Goal: Information Seeking & Learning: Learn about a topic

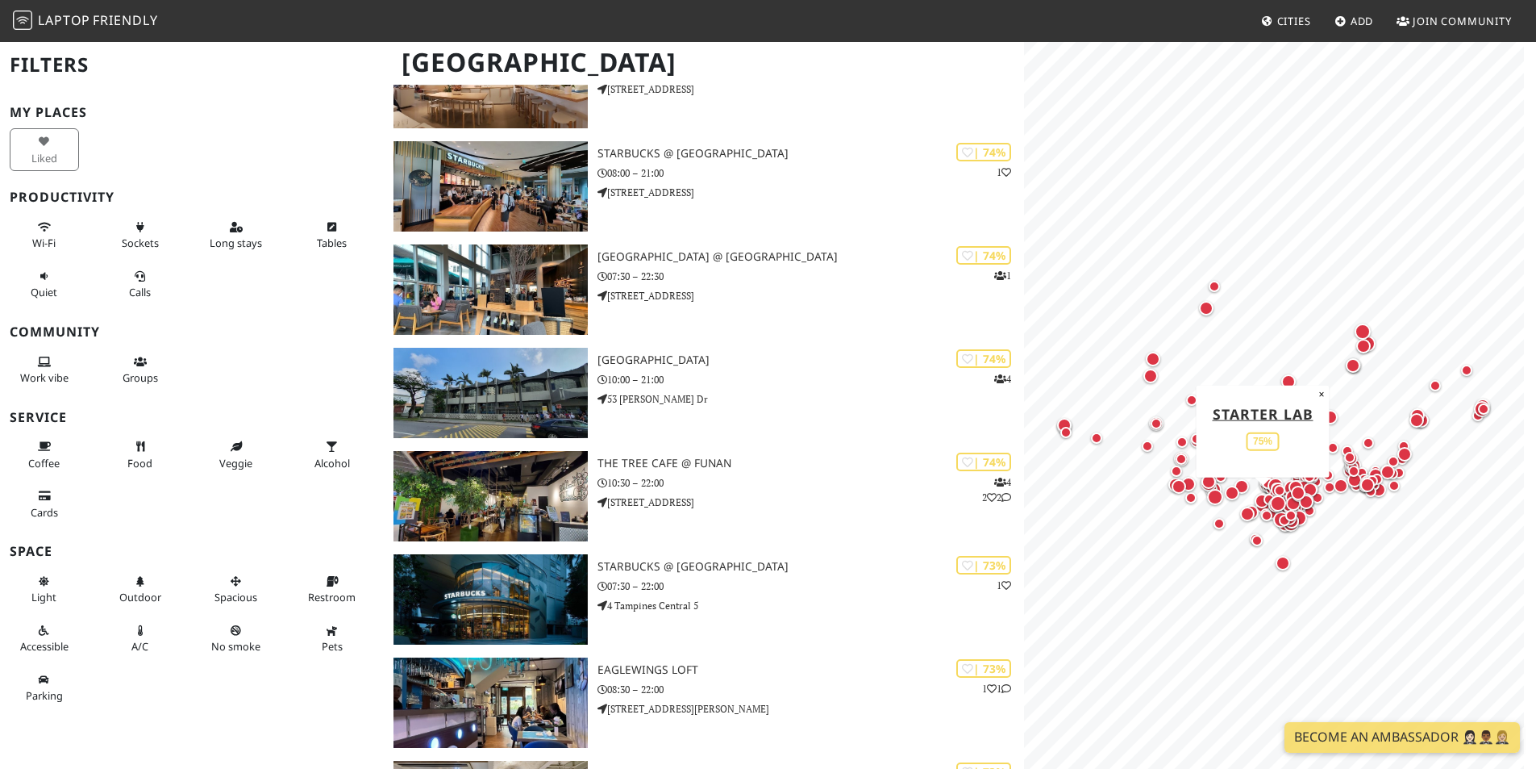
scroll to position [4032, 0]
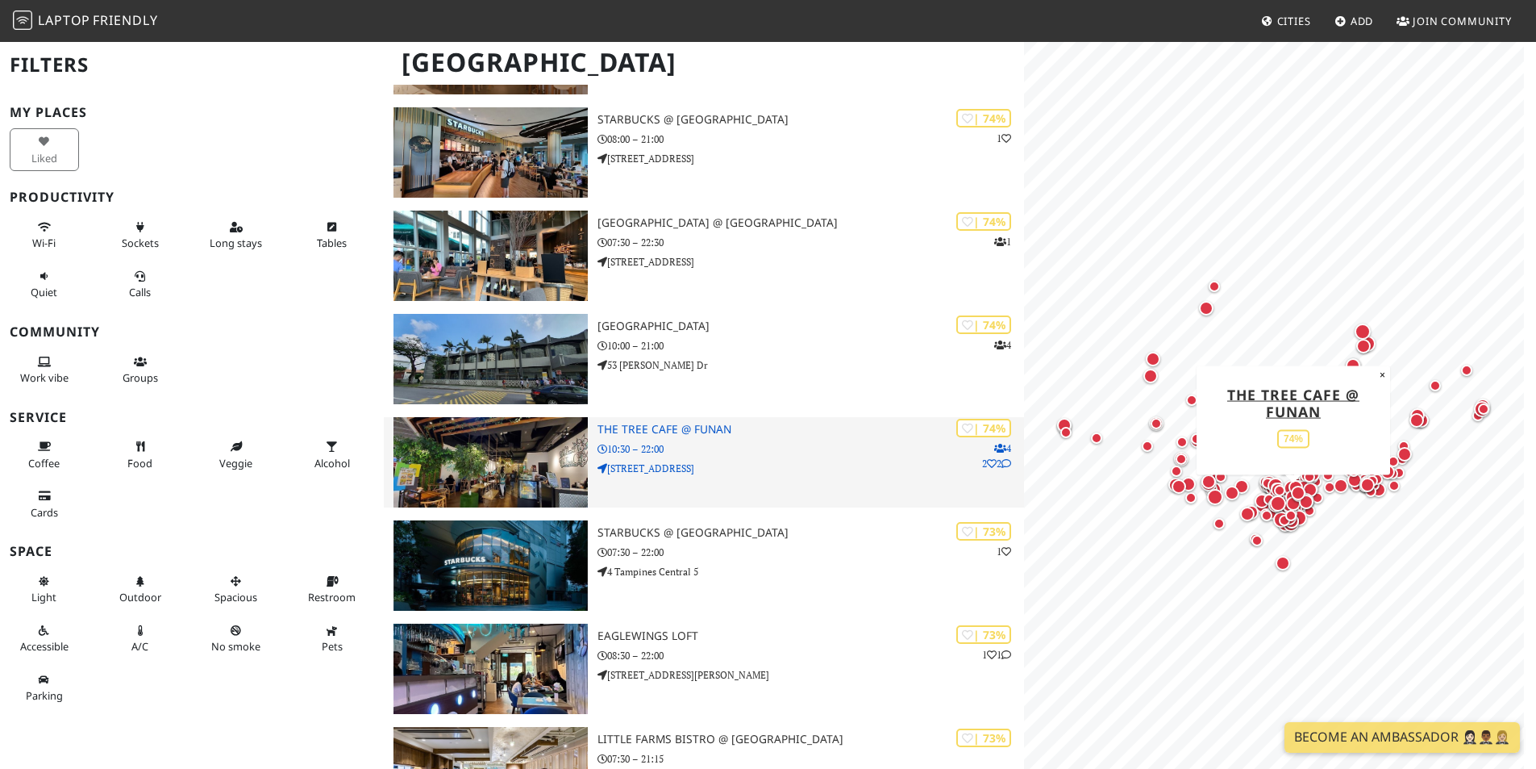
click at [498, 459] on img at bounding box center [491, 462] width 194 height 90
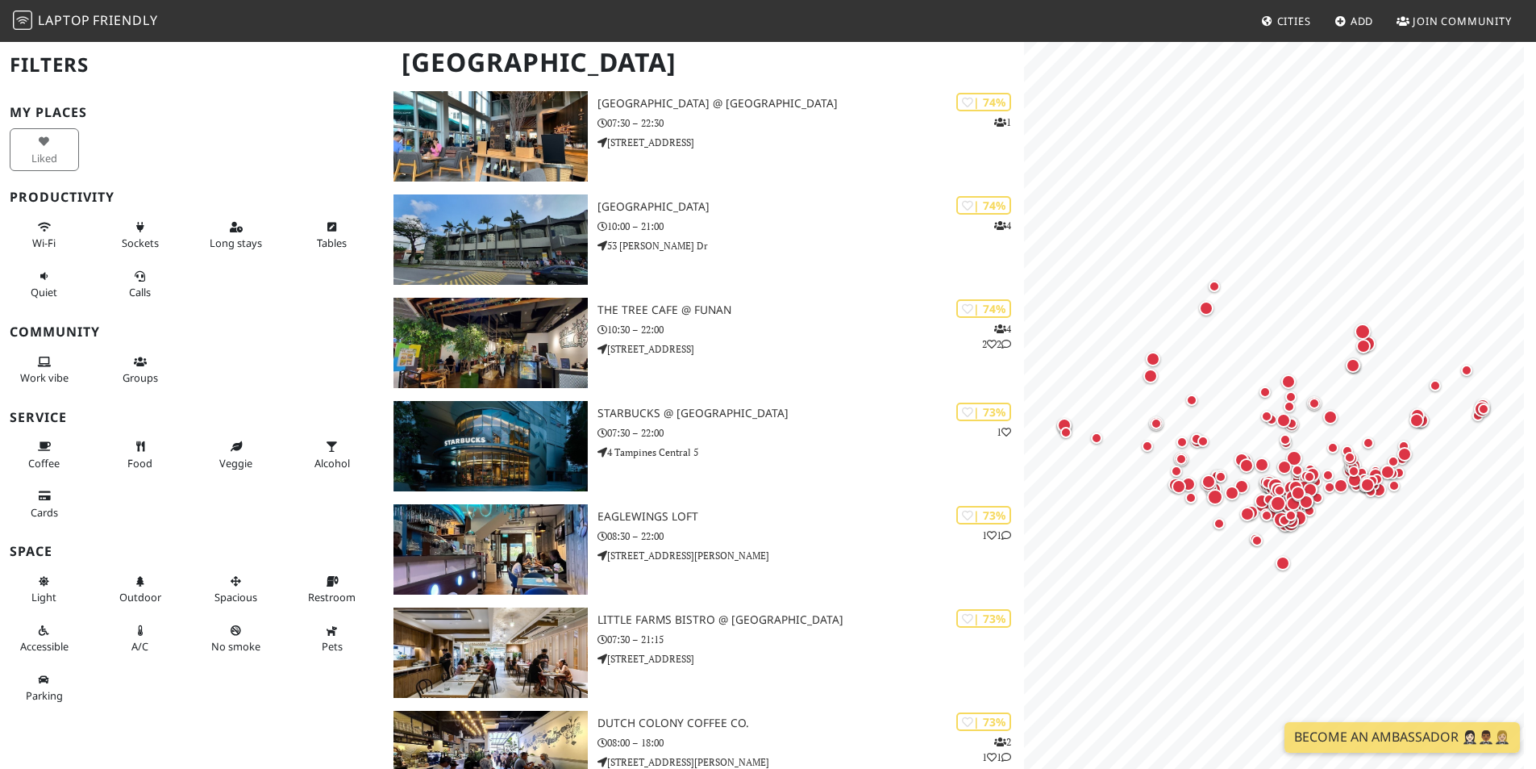
scroll to position [4193, 0]
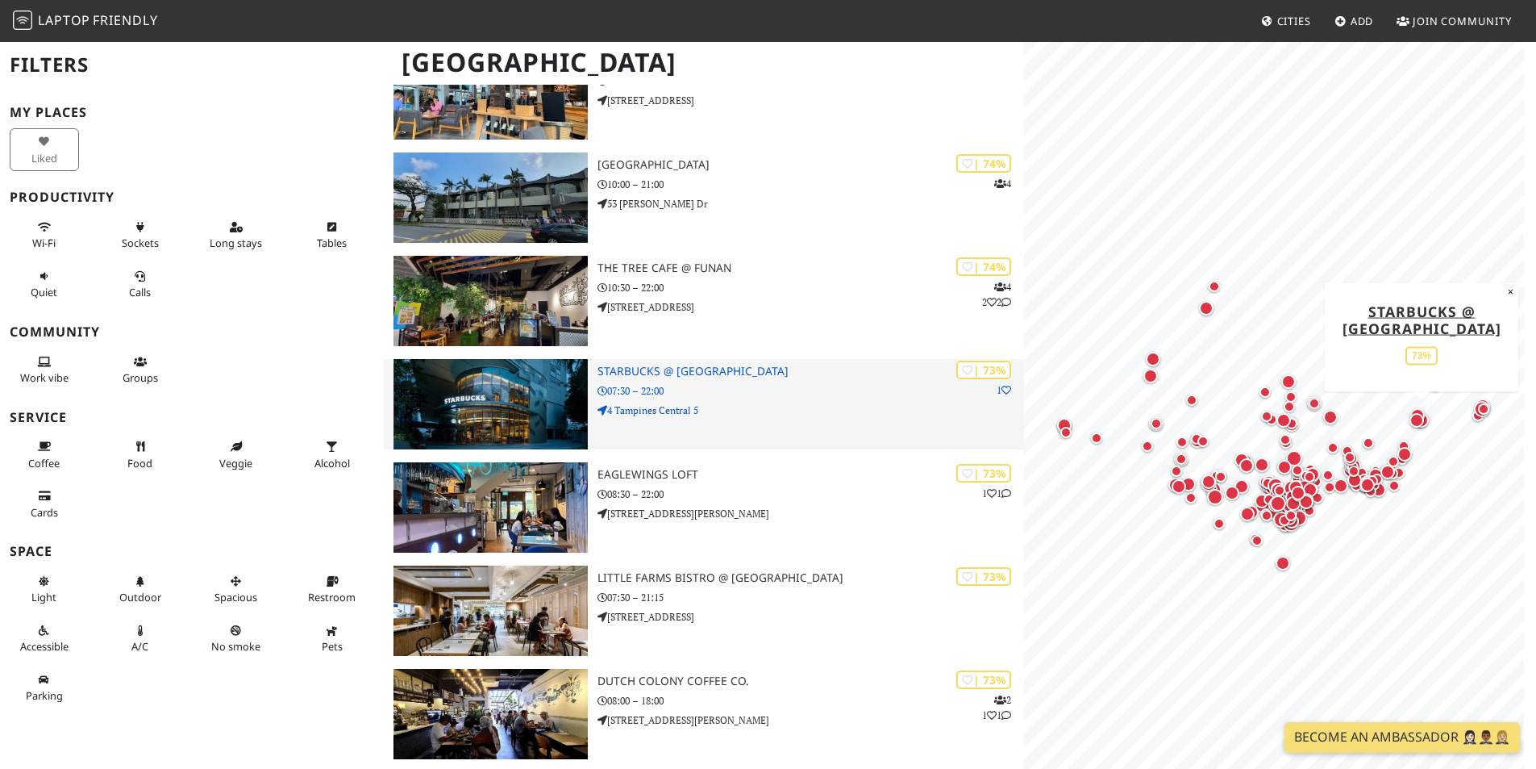
click at [683, 372] on h3 "Starbucks @ [GEOGRAPHIC_DATA]" at bounding box center [811, 372] width 427 height 14
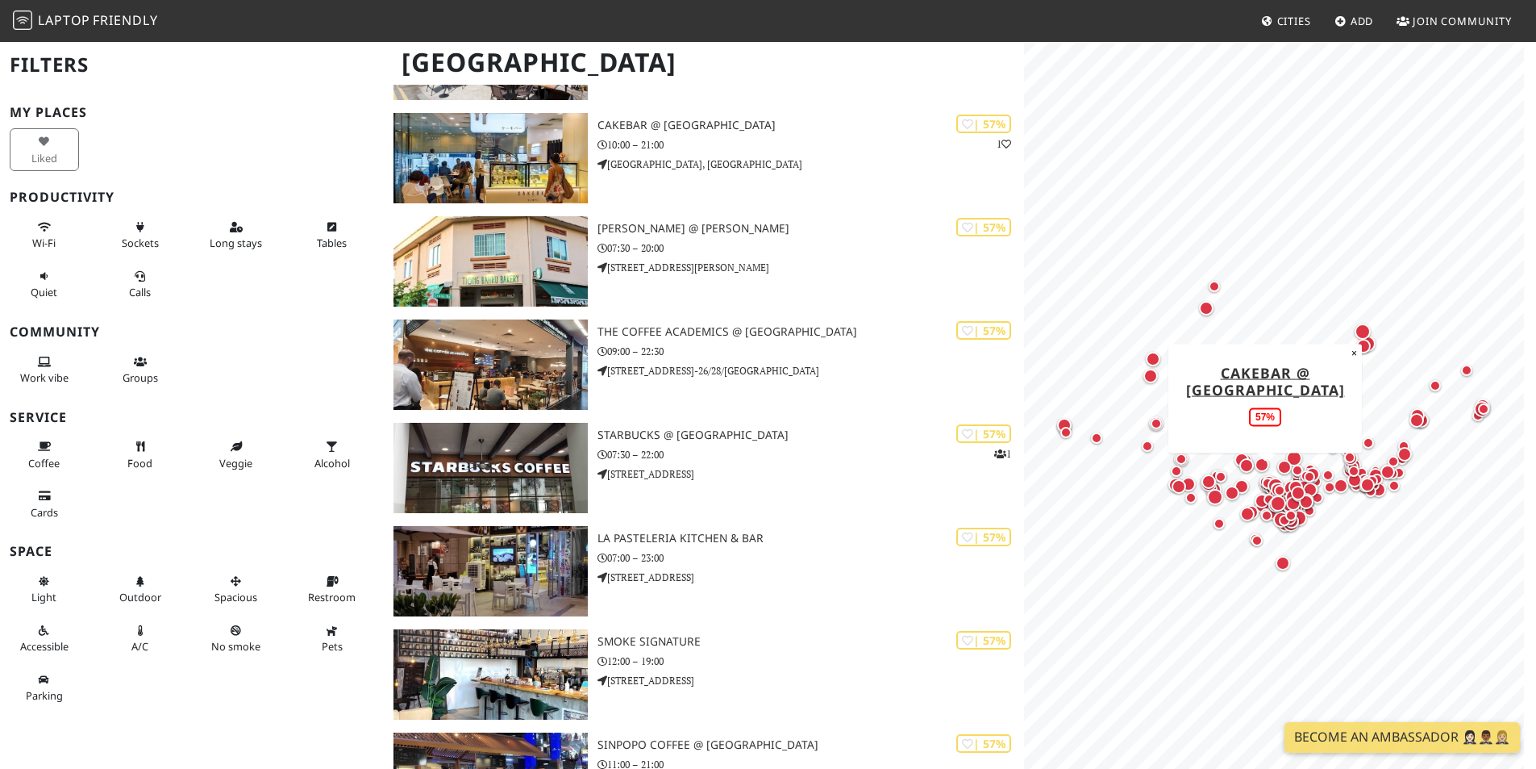
scroll to position [15322, 0]
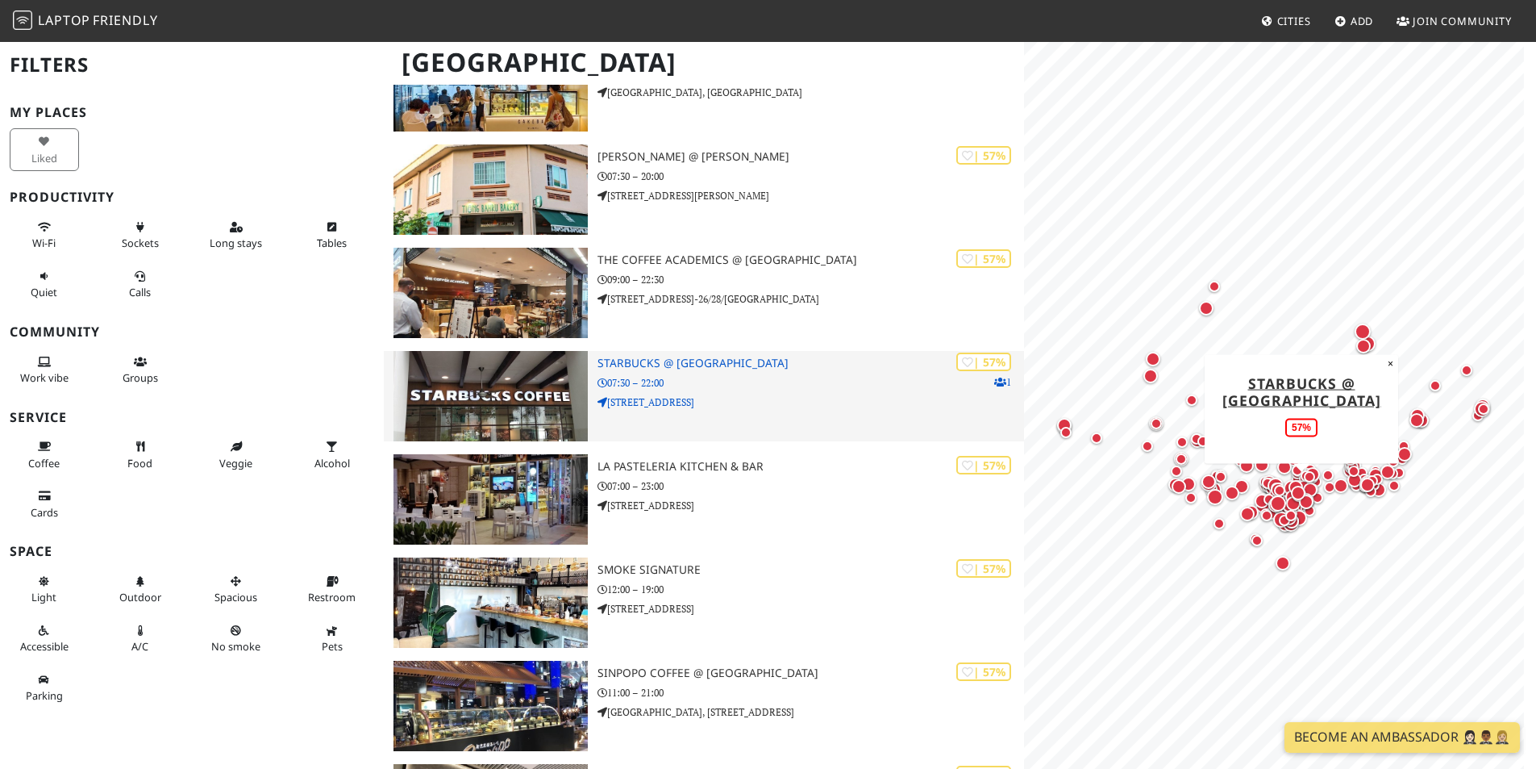
click at [517, 404] on img at bounding box center [491, 396] width 194 height 90
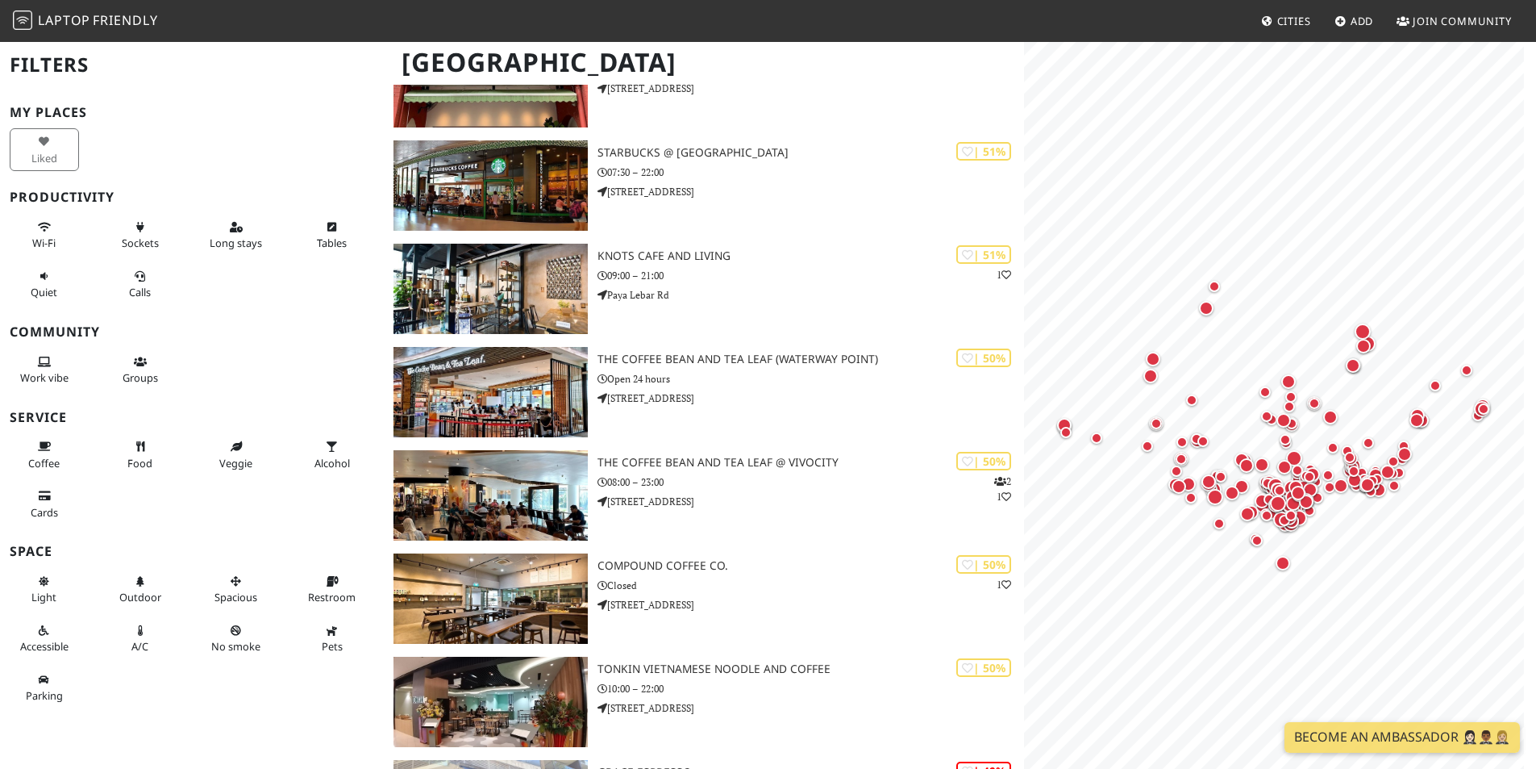
scroll to position [19999, 0]
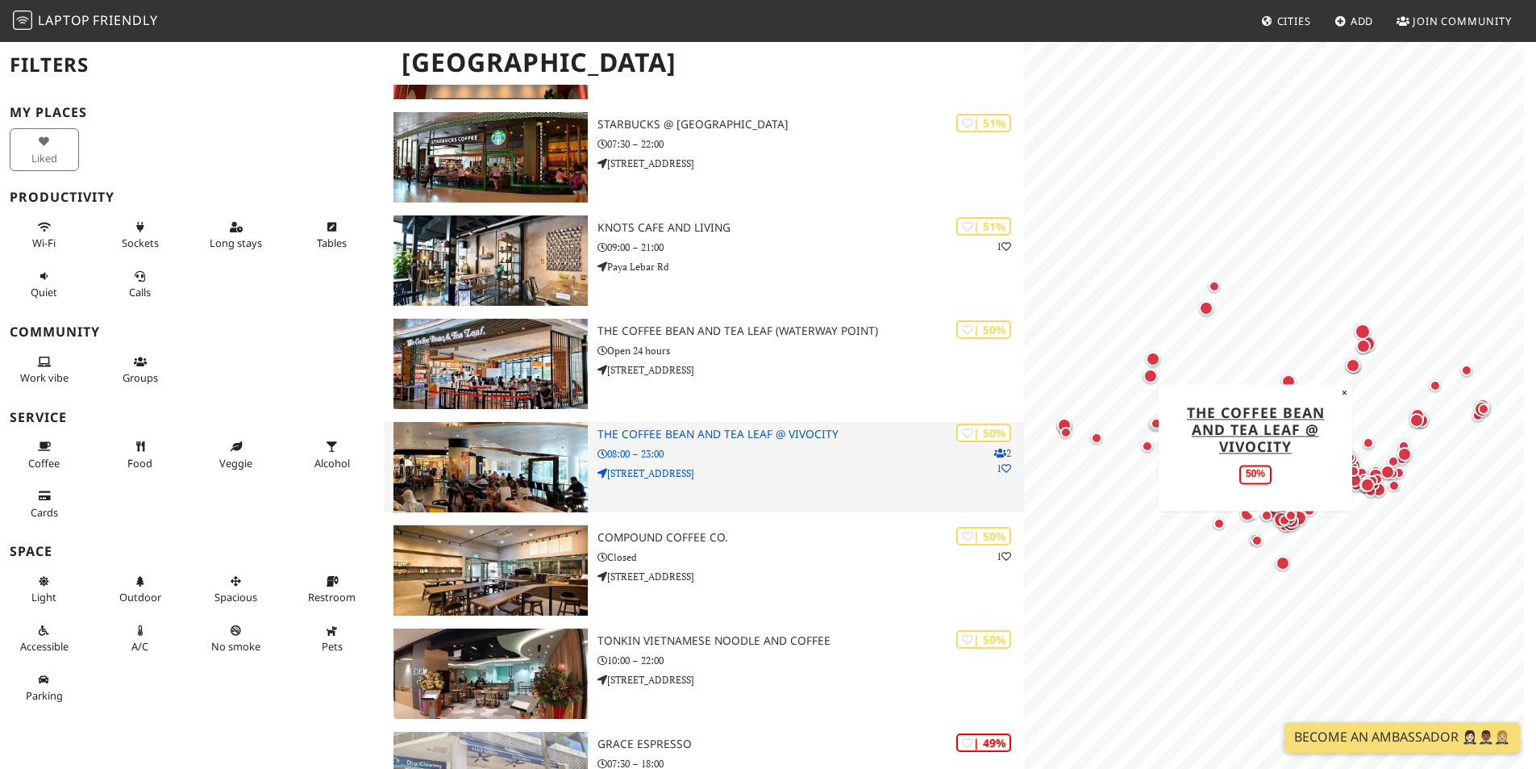
click at [562, 436] on img at bounding box center [491, 467] width 194 height 90
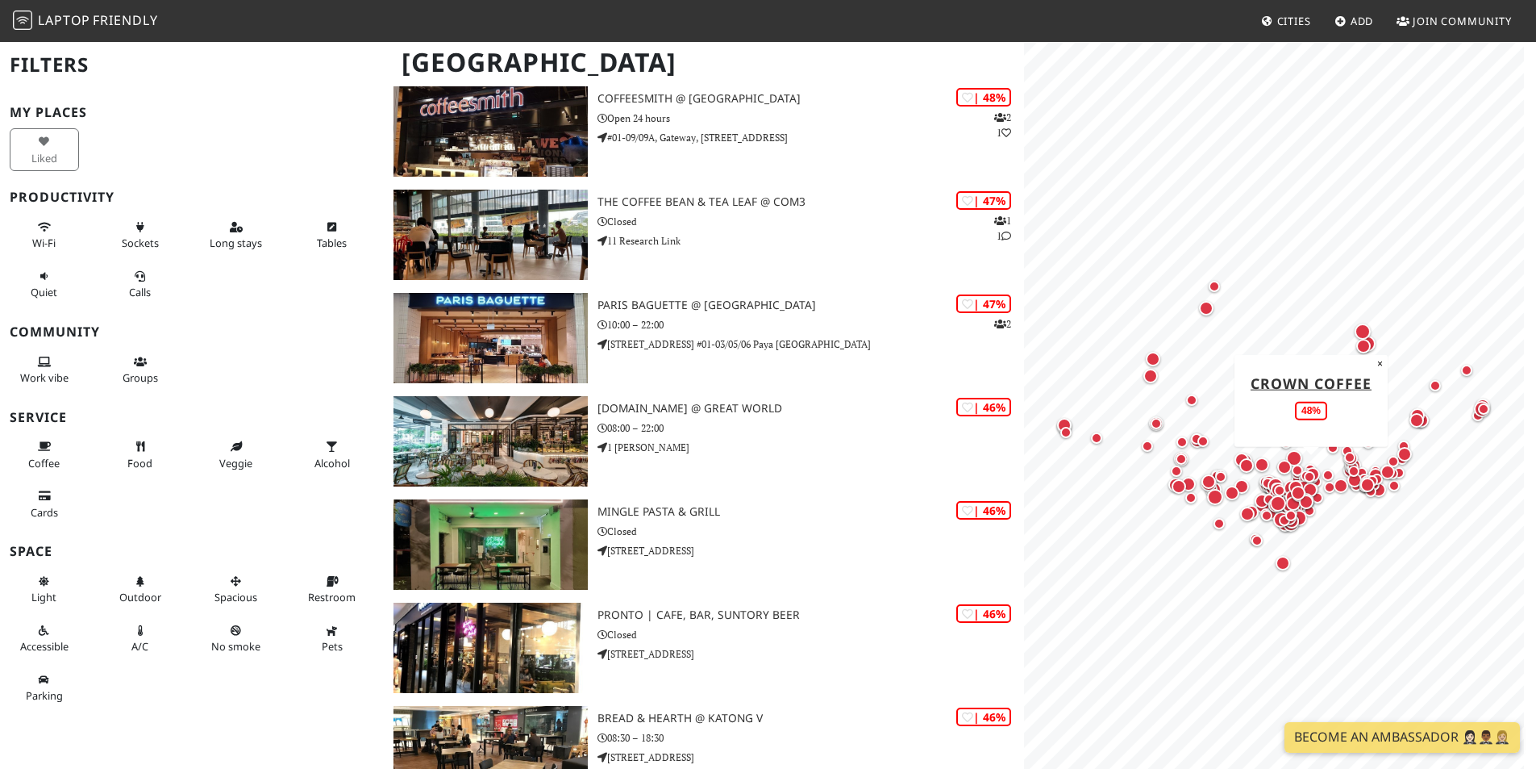
scroll to position [21693, 0]
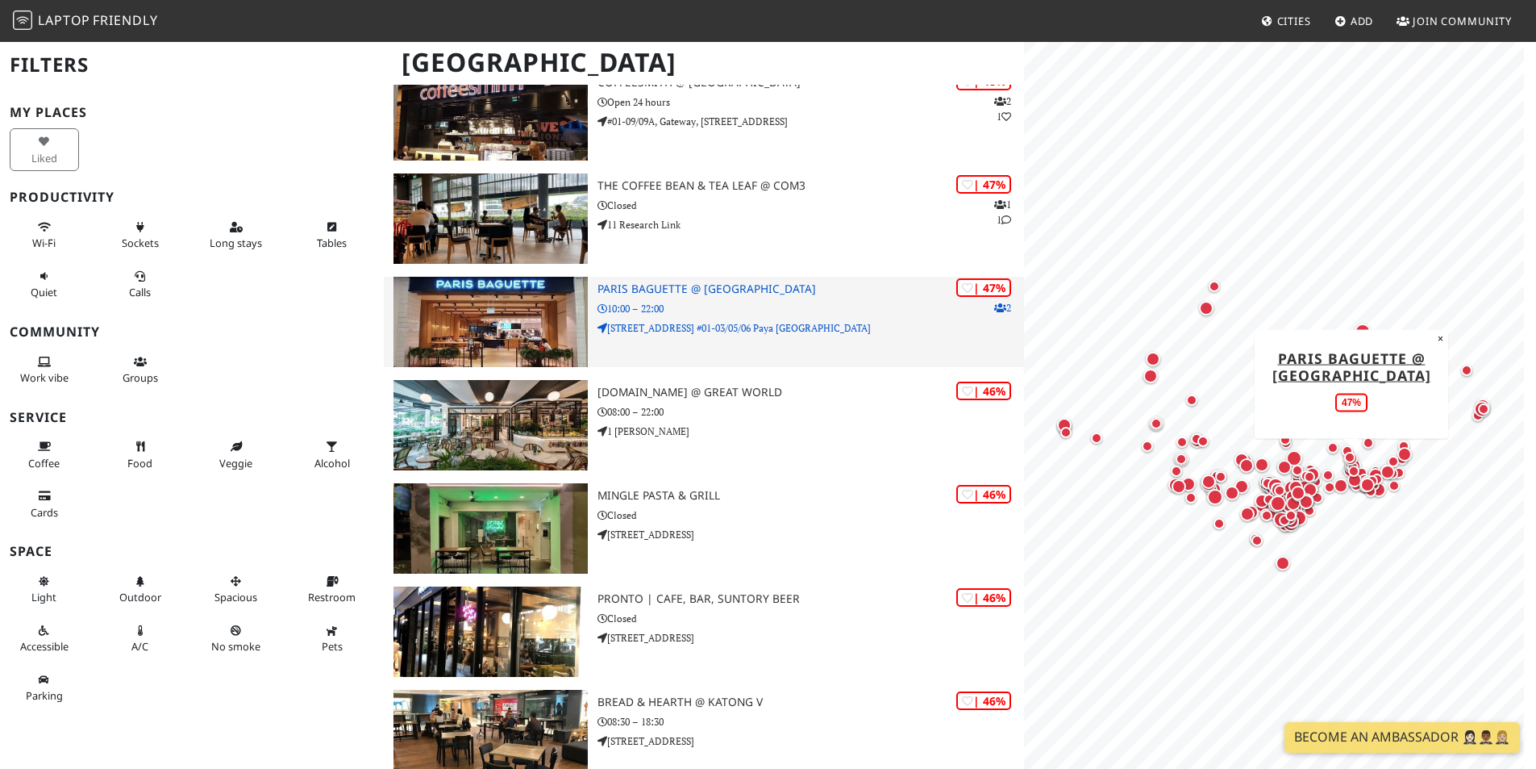
click at [717, 288] on h3 "Paris Baguette @ [GEOGRAPHIC_DATA]" at bounding box center [811, 289] width 427 height 14
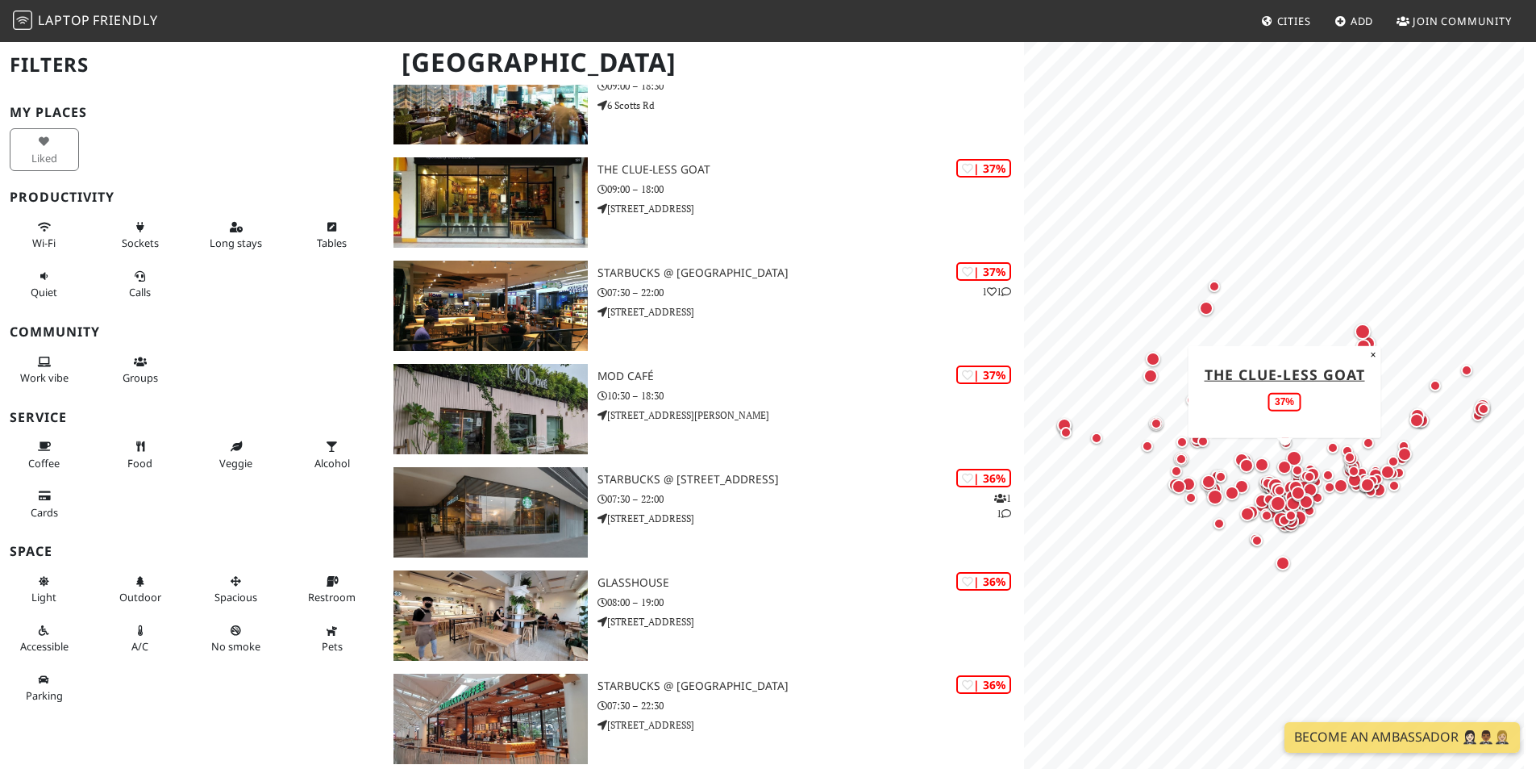
scroll to position [24193, 0]
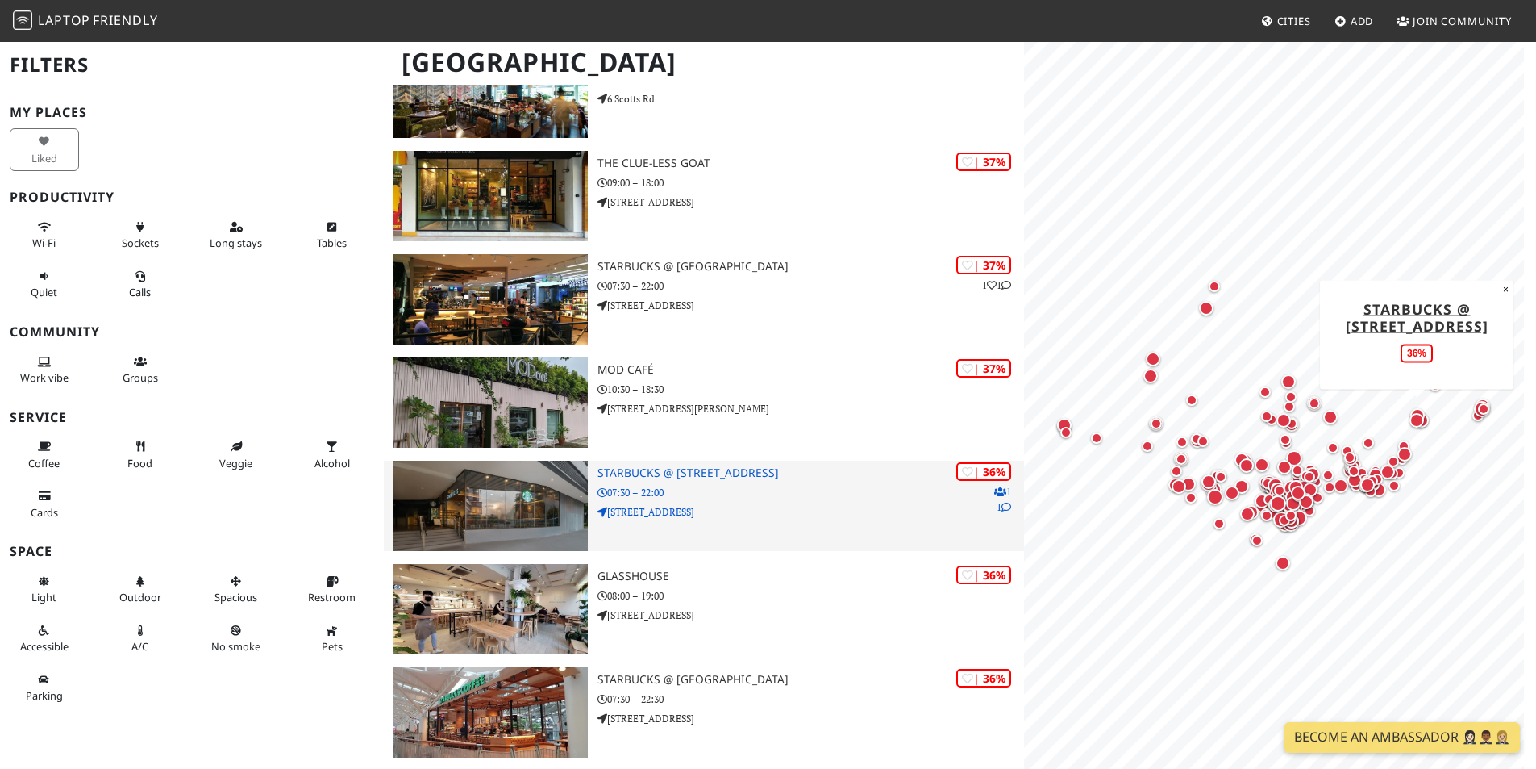
click at [517, 476] on img at bounding box center [491, 505] width 194 height 90
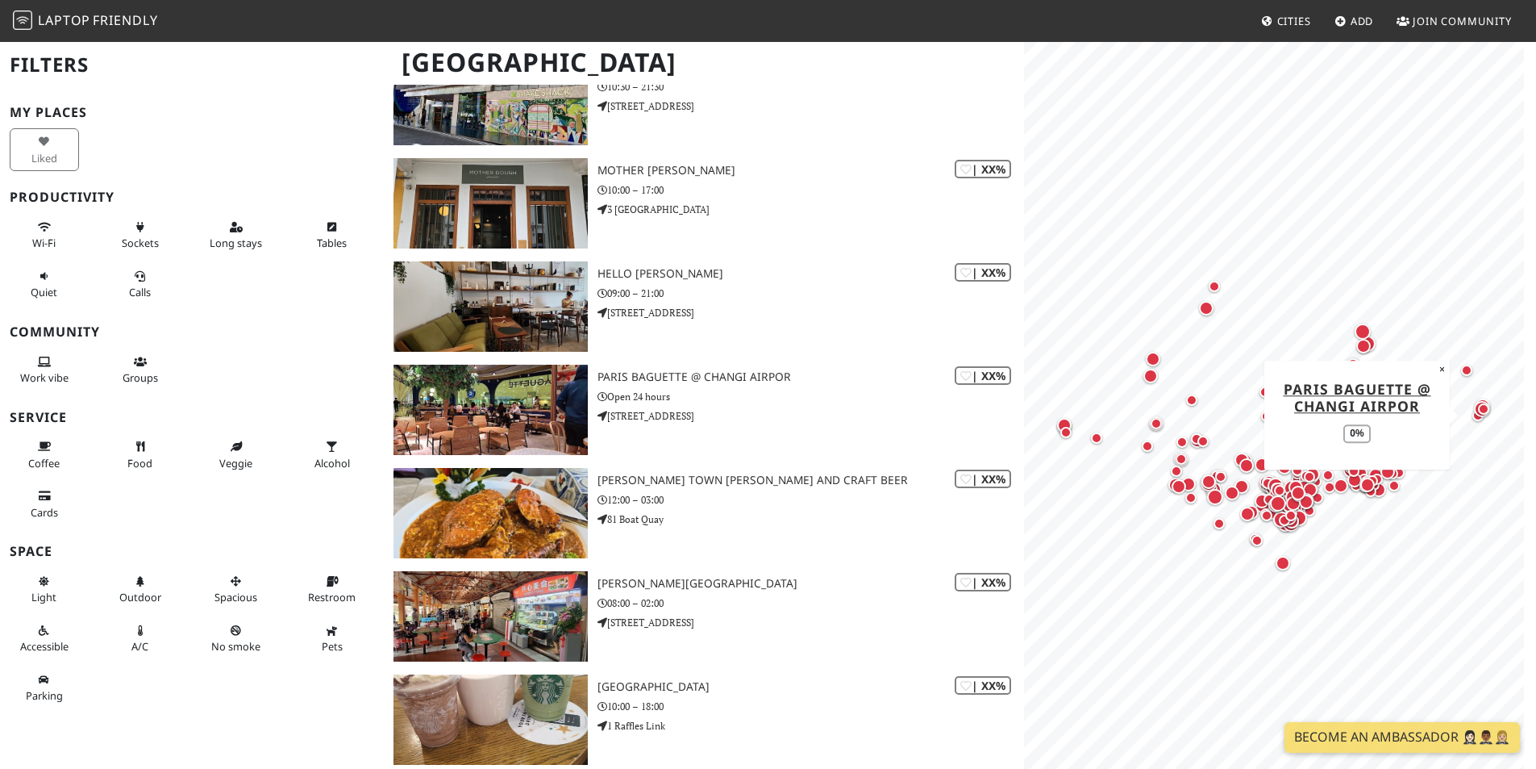
scroll to position [27499, 0]
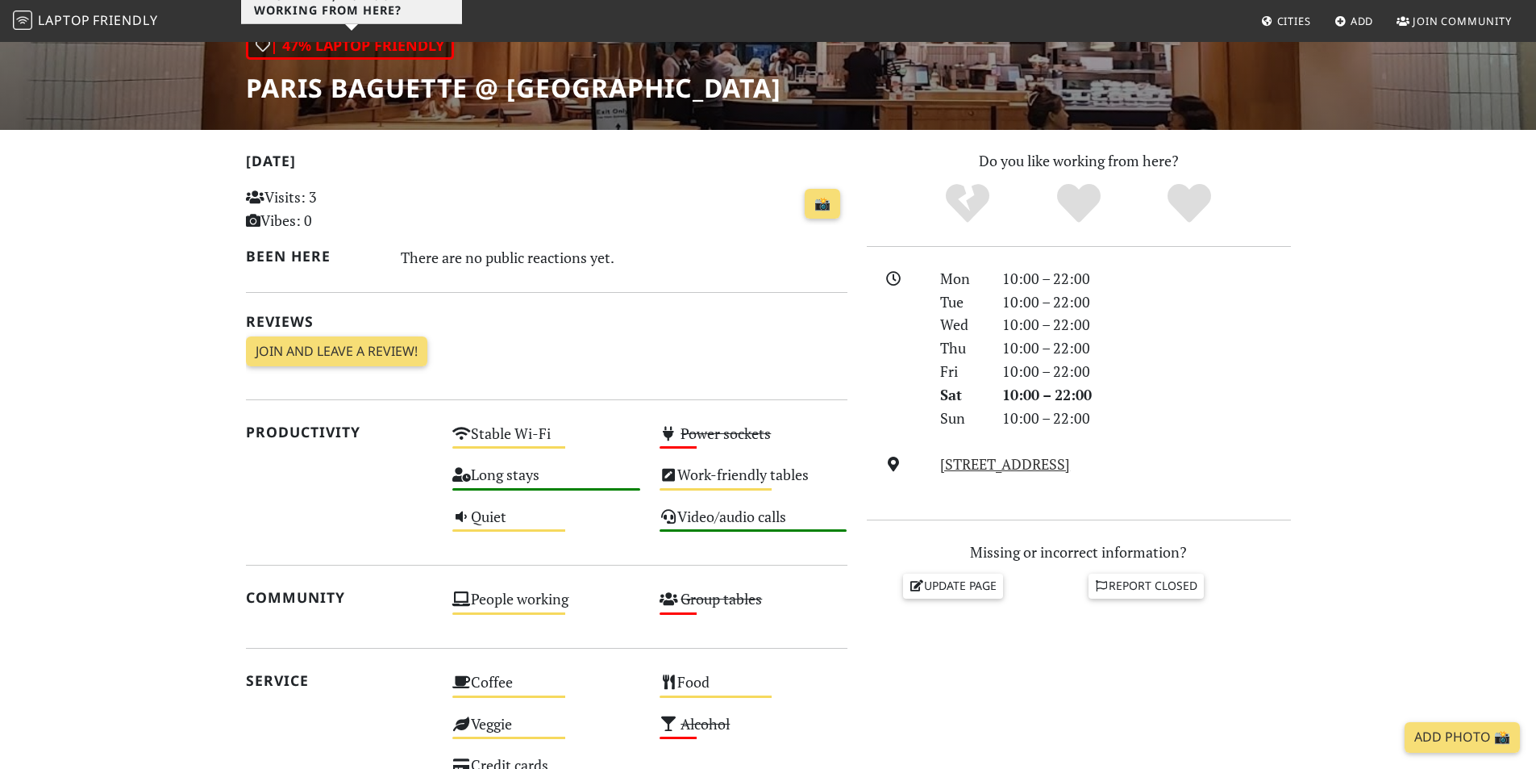
scroll to position [323, 0]
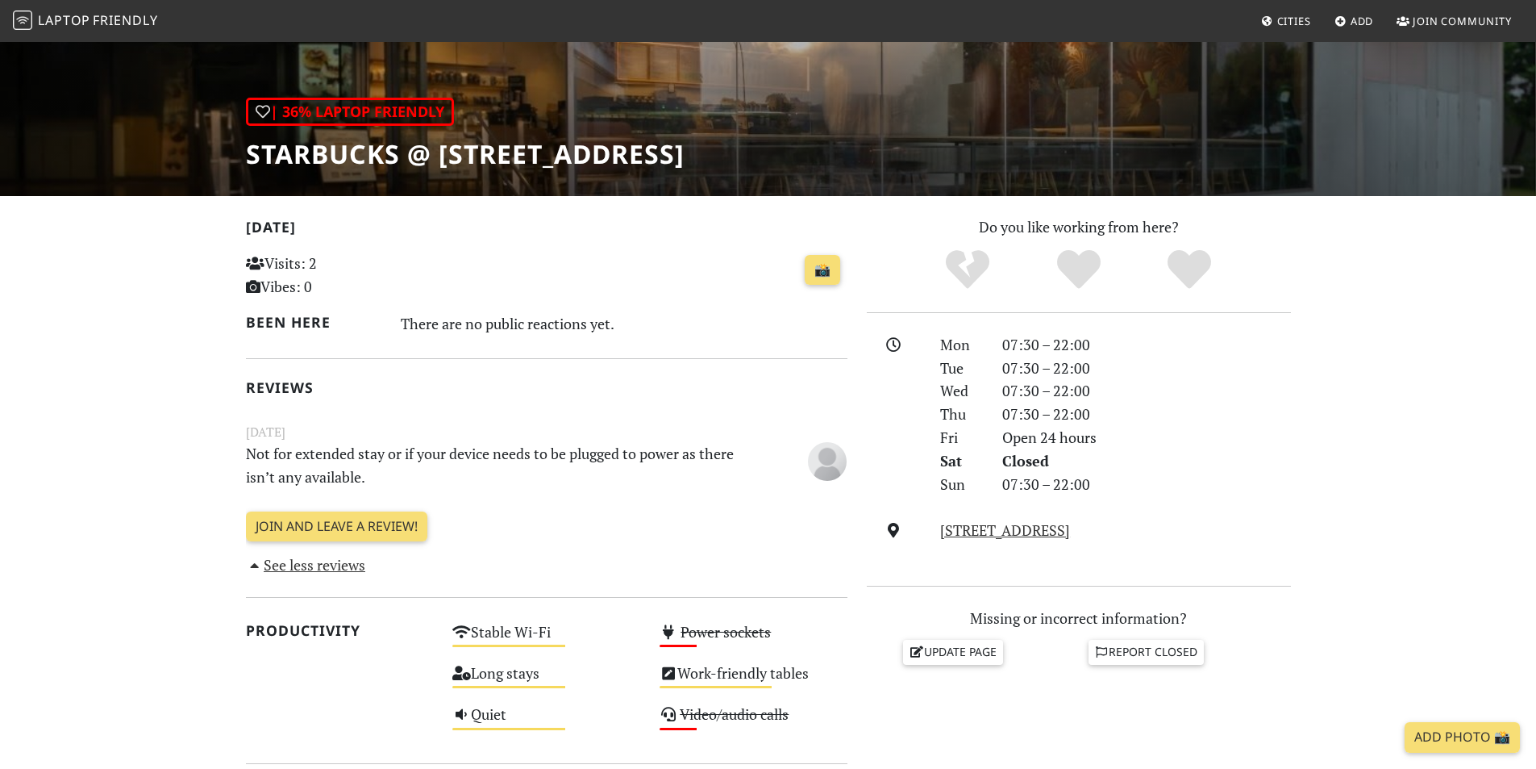
scroll to position [242, 0]
